Goal: Information Seeking & Learning: Learn about a topic

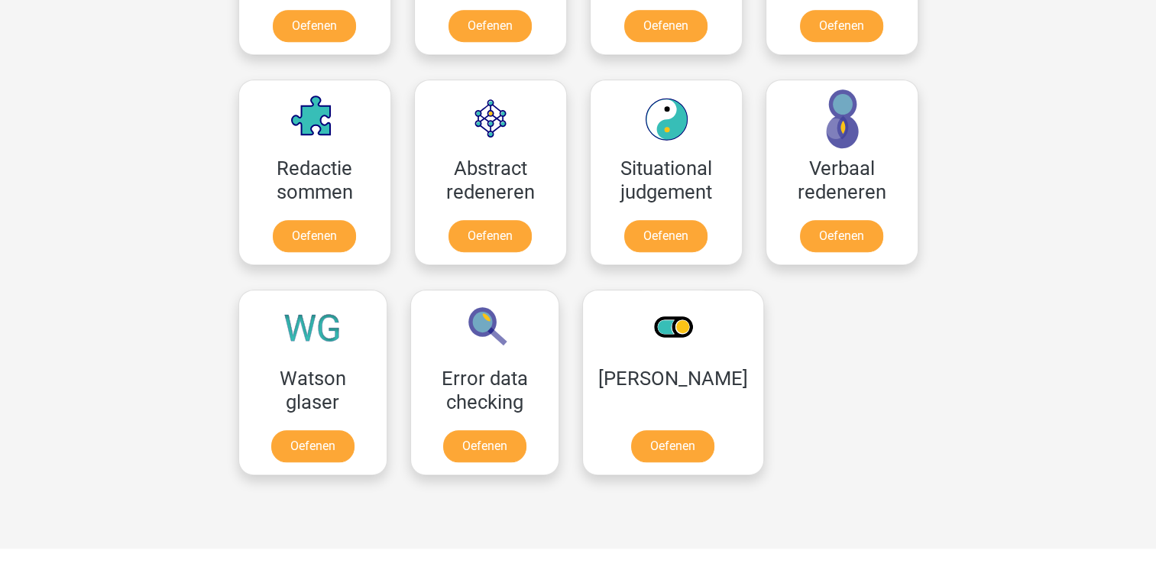
scroll to position [1018, 0]
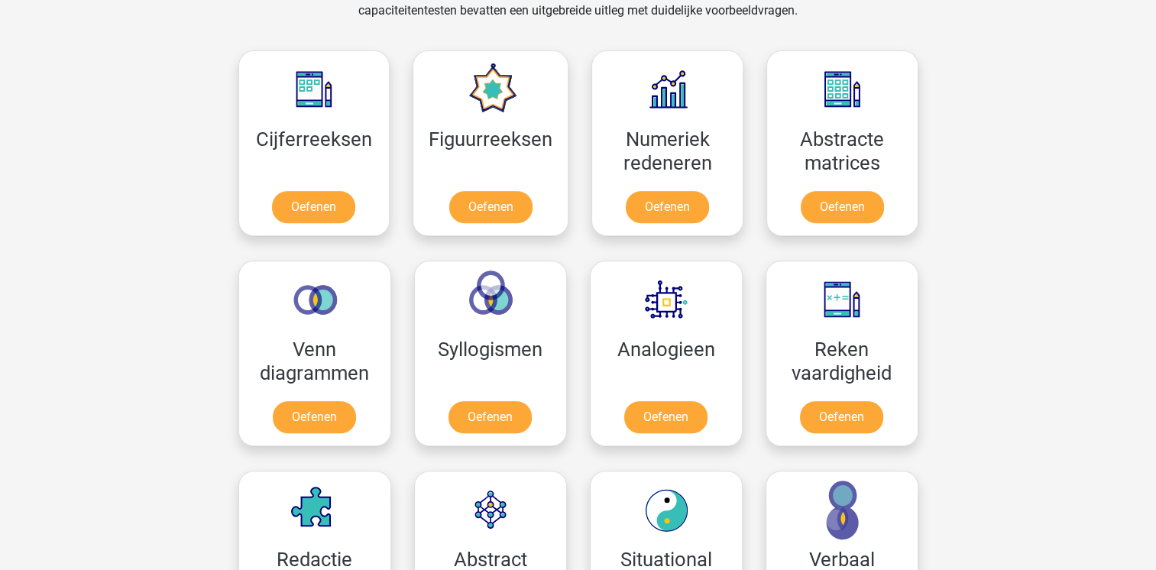
scroll to position [636, 0]
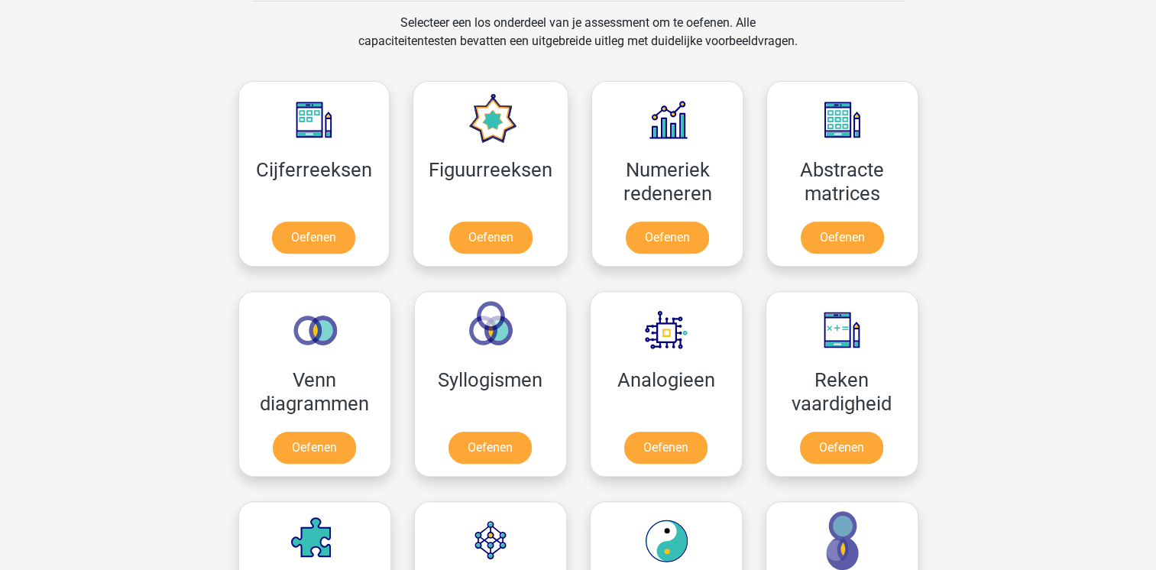
drag, startPoint x: 1152, startPoint y: 190, endPoint x: 1144, endPoint y: 226, distance: 36.9
click at [1144, 226] on div "Registreer Nederlands English" at bounding box center [578, 576] width 1156 height 2424
click at [673, 234] on link "Oefenen" at bounding box center [666, 241] width 87 height 34
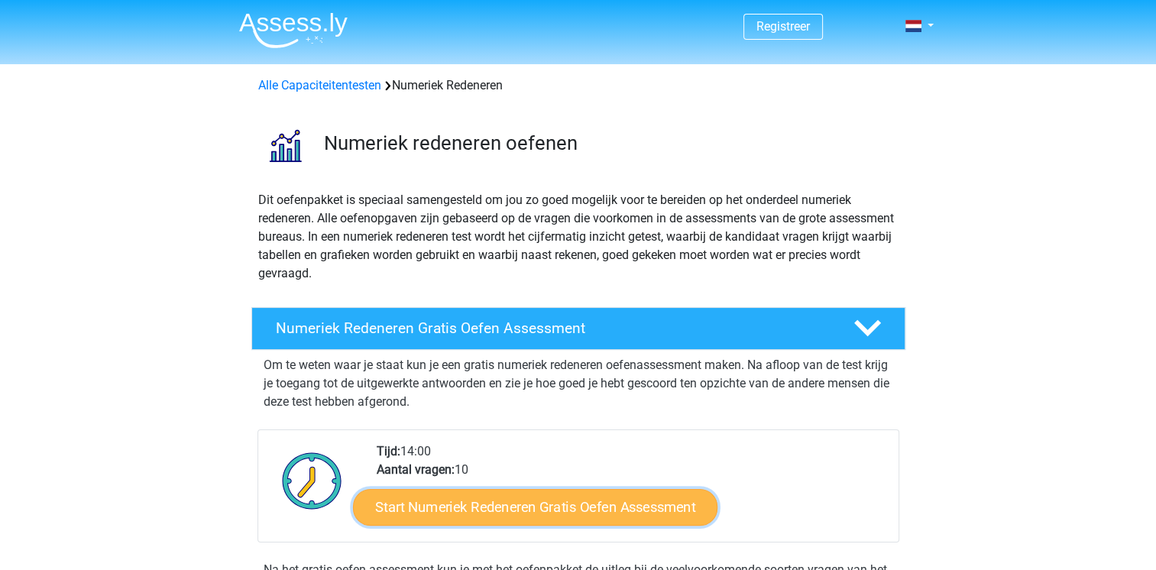
click at [473, 505] on link "Start Numeriek Redeneren Gratis Oefen Assessment" at bounding box center [535, 506] width 364 height 37
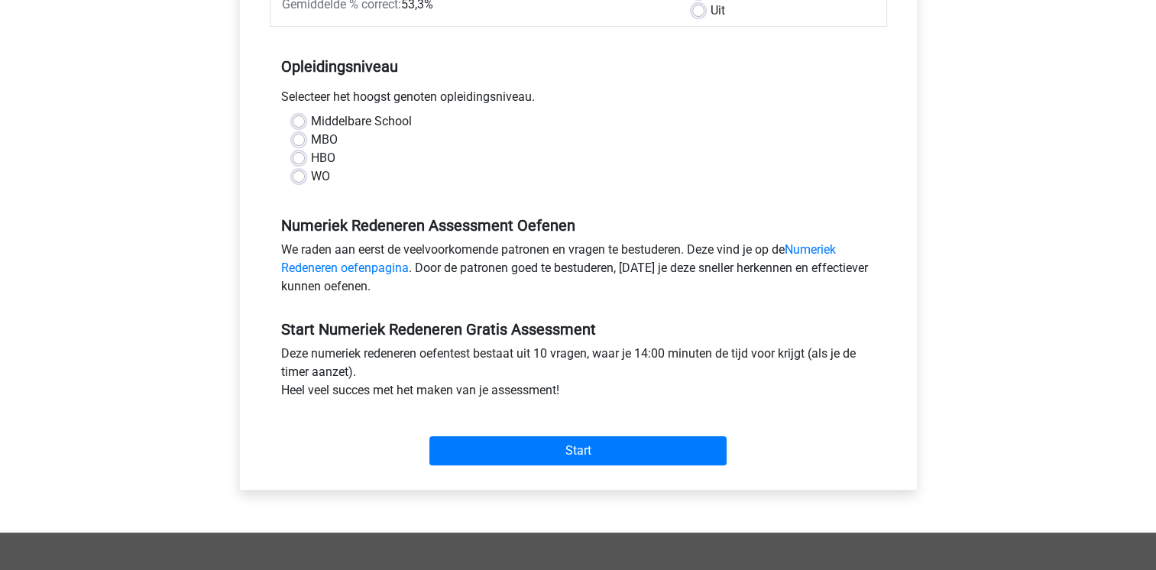
scroll to position [282, 0]
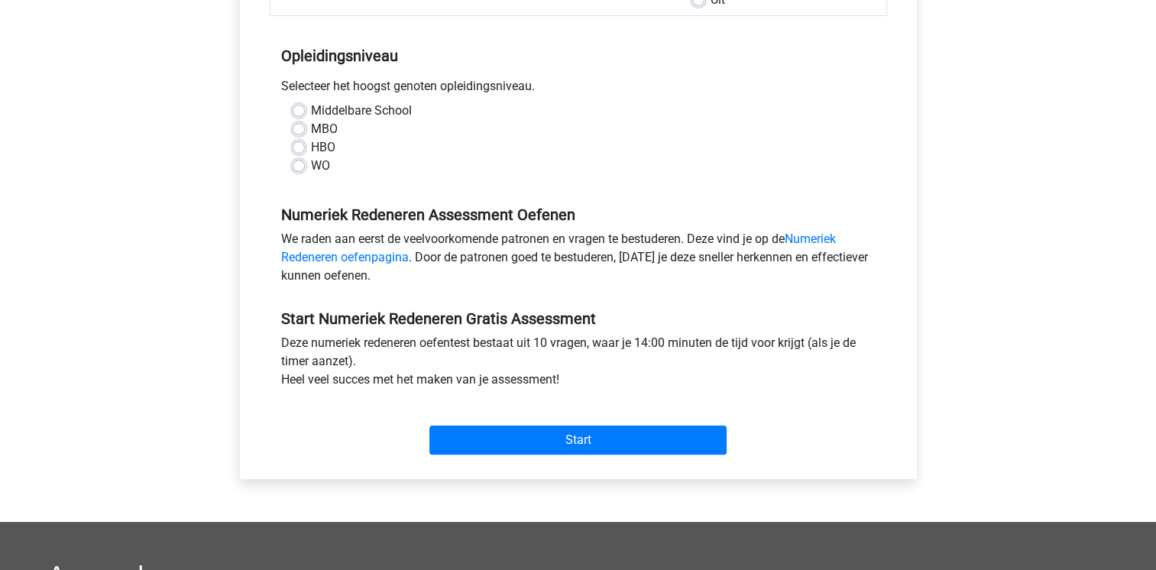
click at [318, 145] on label "HBO" at bounding box center [323, 147] width 24 height 18
click at [305, 145] on input "HBO" at bounding box center [299, 145] width 12 height 15
radio input "true"
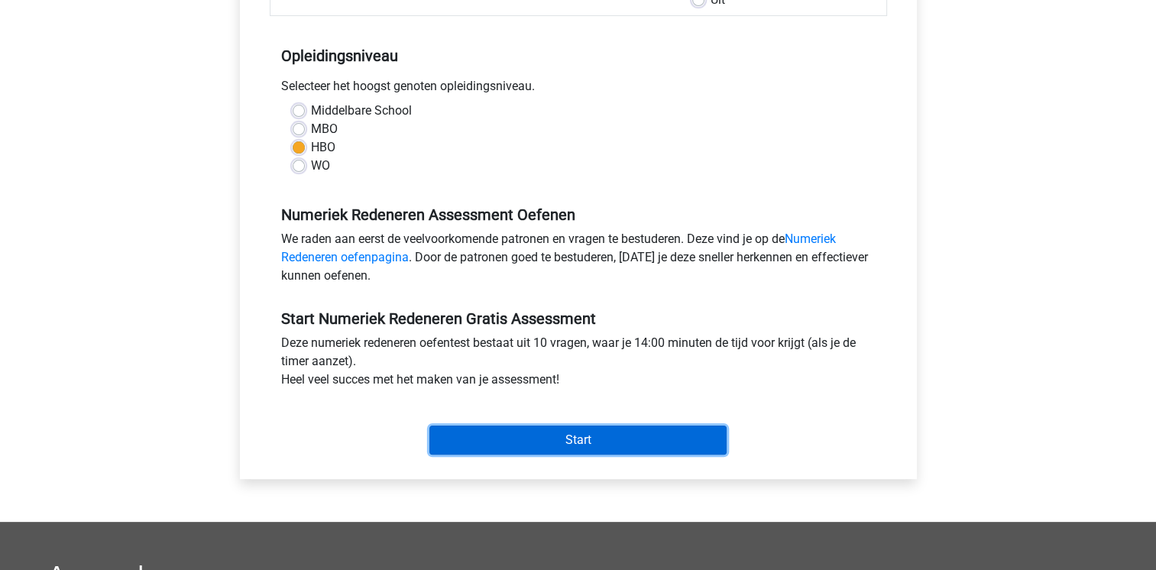
click at [557, 444] on input "Start" at bounding box center [577, 440] width 297 height 29
